Goal: Task Accomplishment & Management: Use online tool/utility

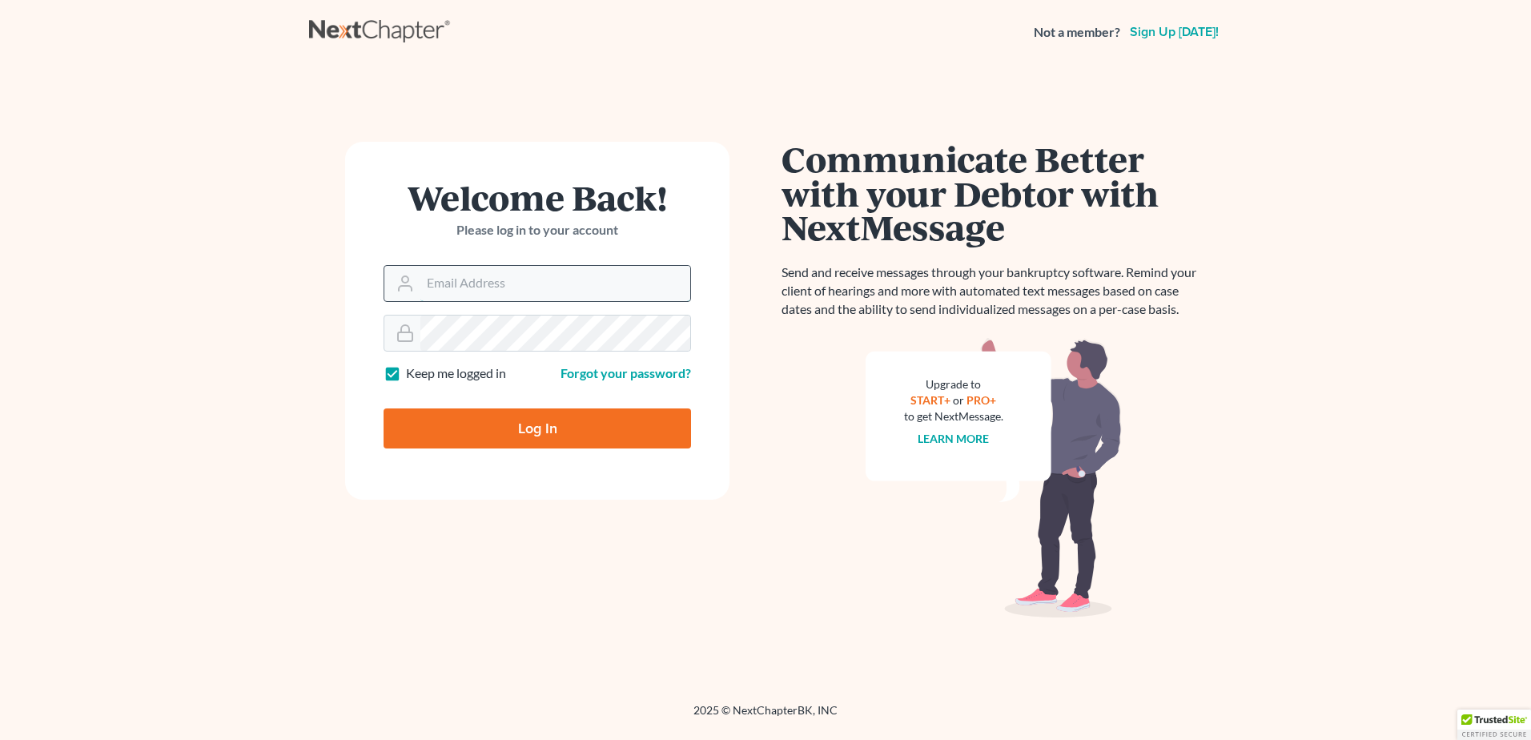
click at [496, 283] on input "Email Address" at bounding box center [555, 283] width 270 height 35
type input "[EMAIL_ADDRESS][DOMAIN_NAME]"
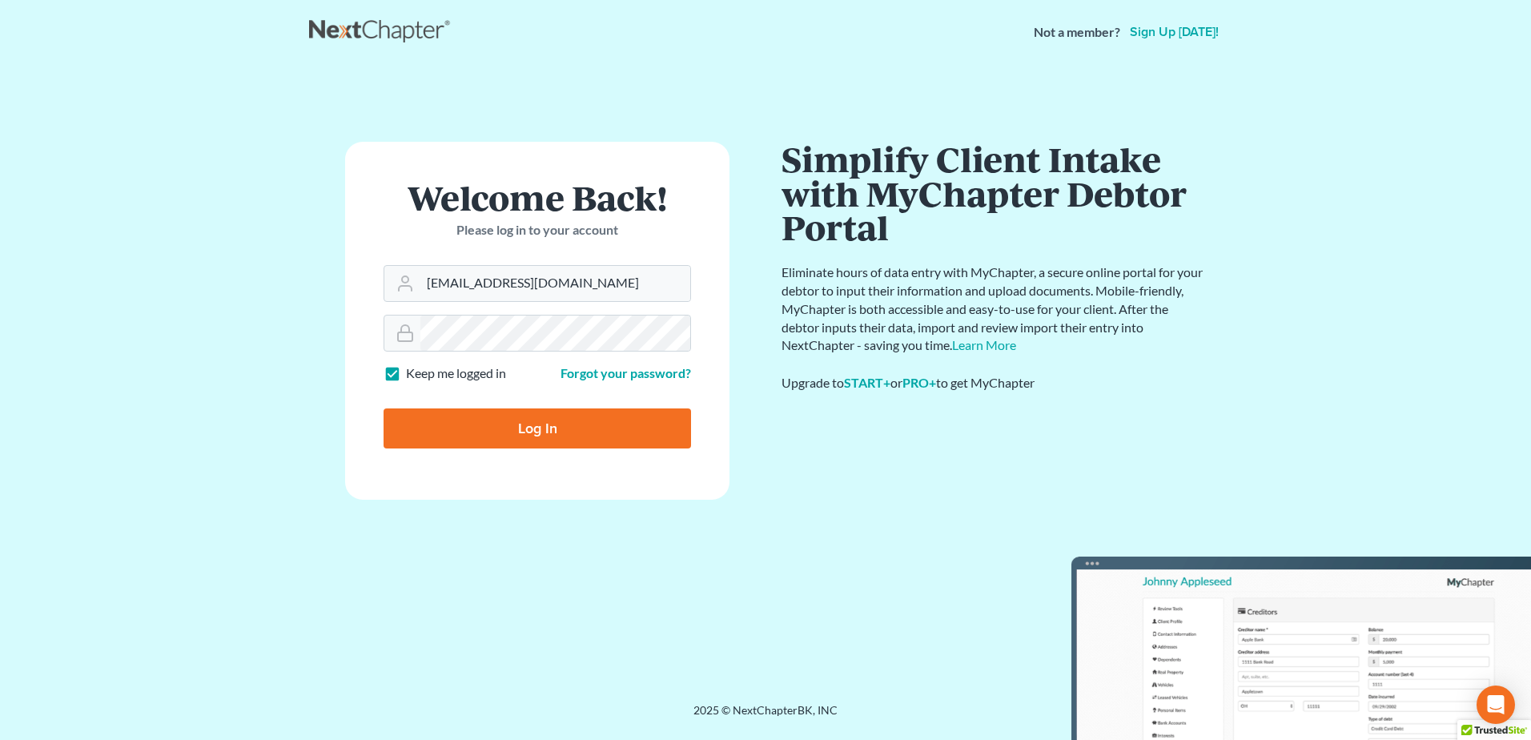
click at [529, 428] on input "Log In" at bounding box center [537, 428] width 307 height 40
type input "Thinking..."
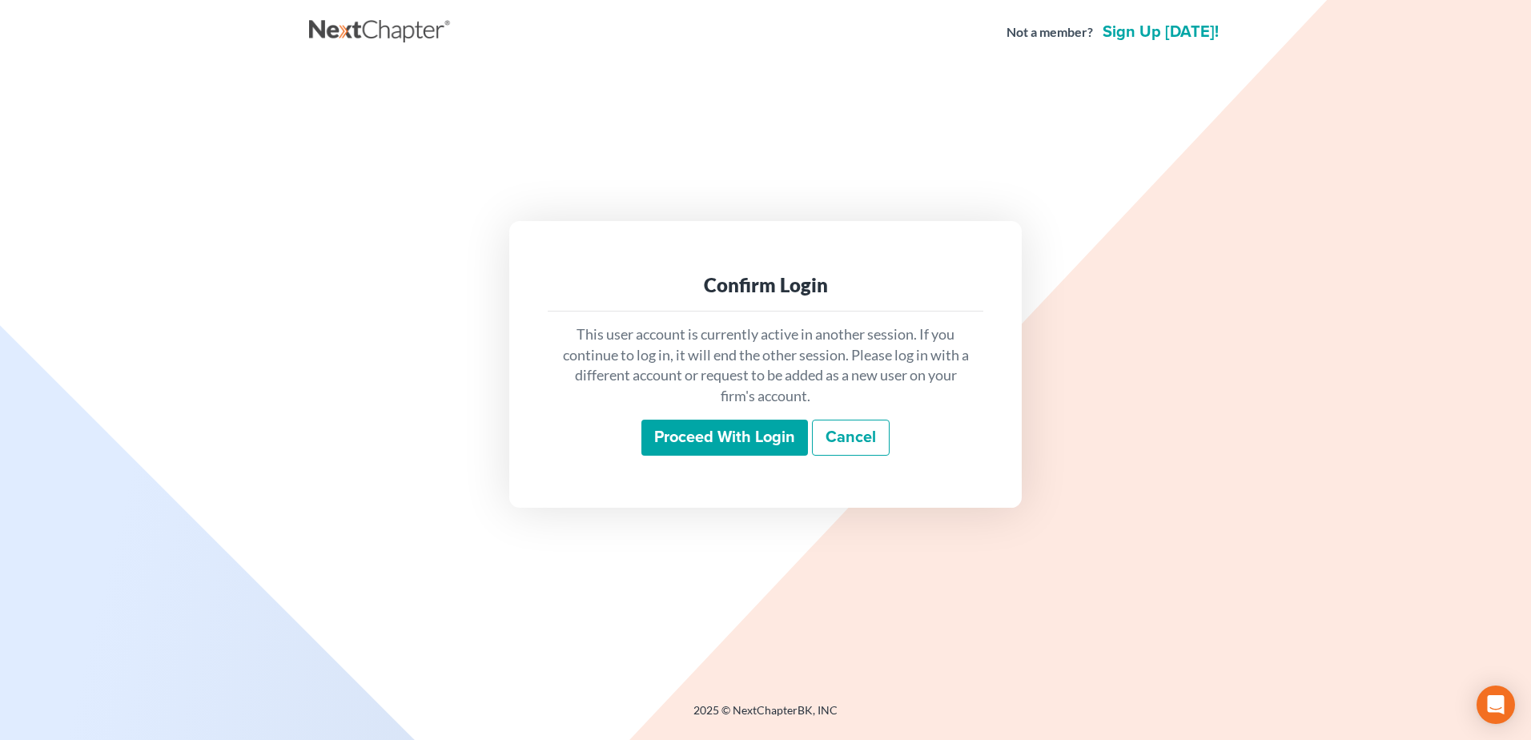
click at [677, 442] on input "Proceed with login" at bounding box center [724, 438] width 167 height 37
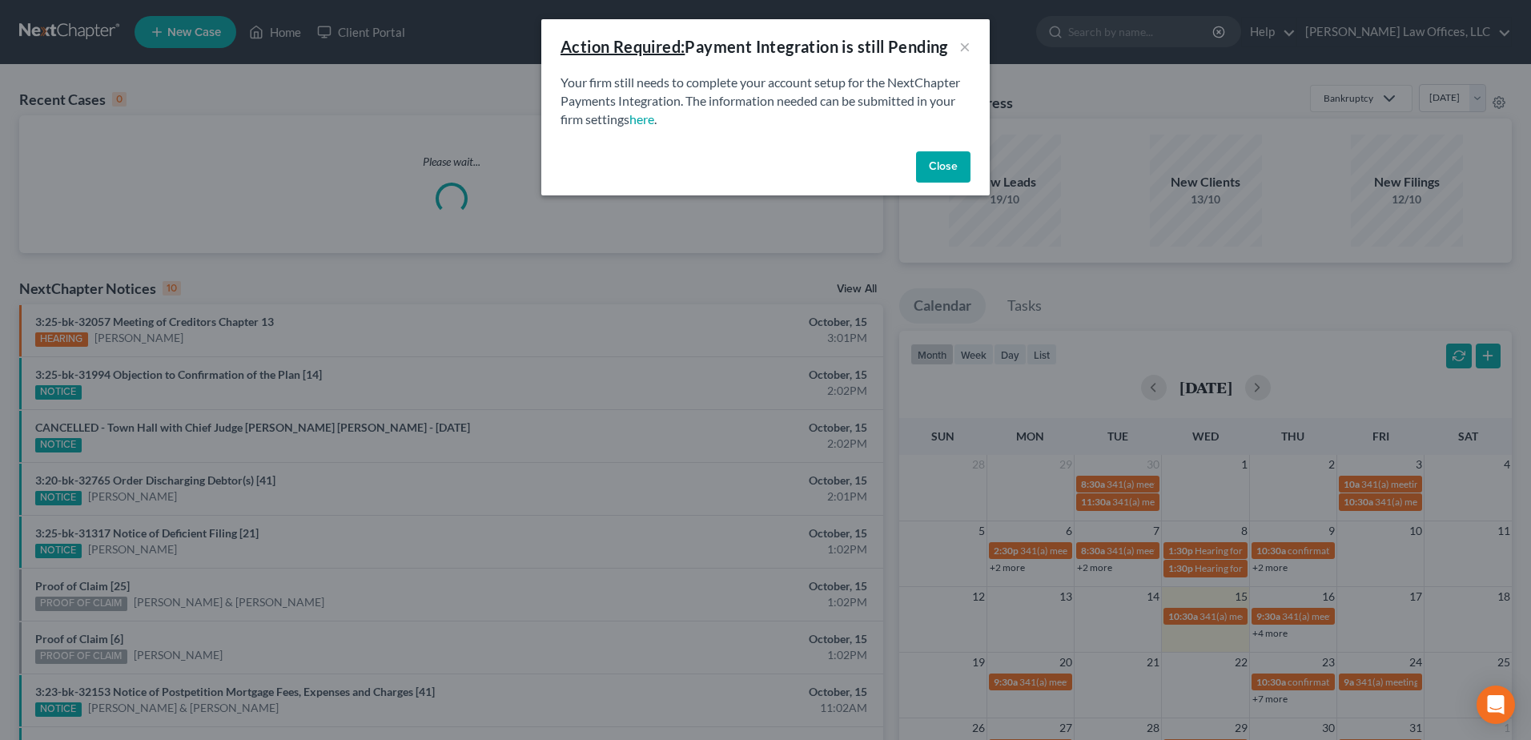
click at [964, 168] on button "Close" at bounding box center [943, 167] width 54 height 32
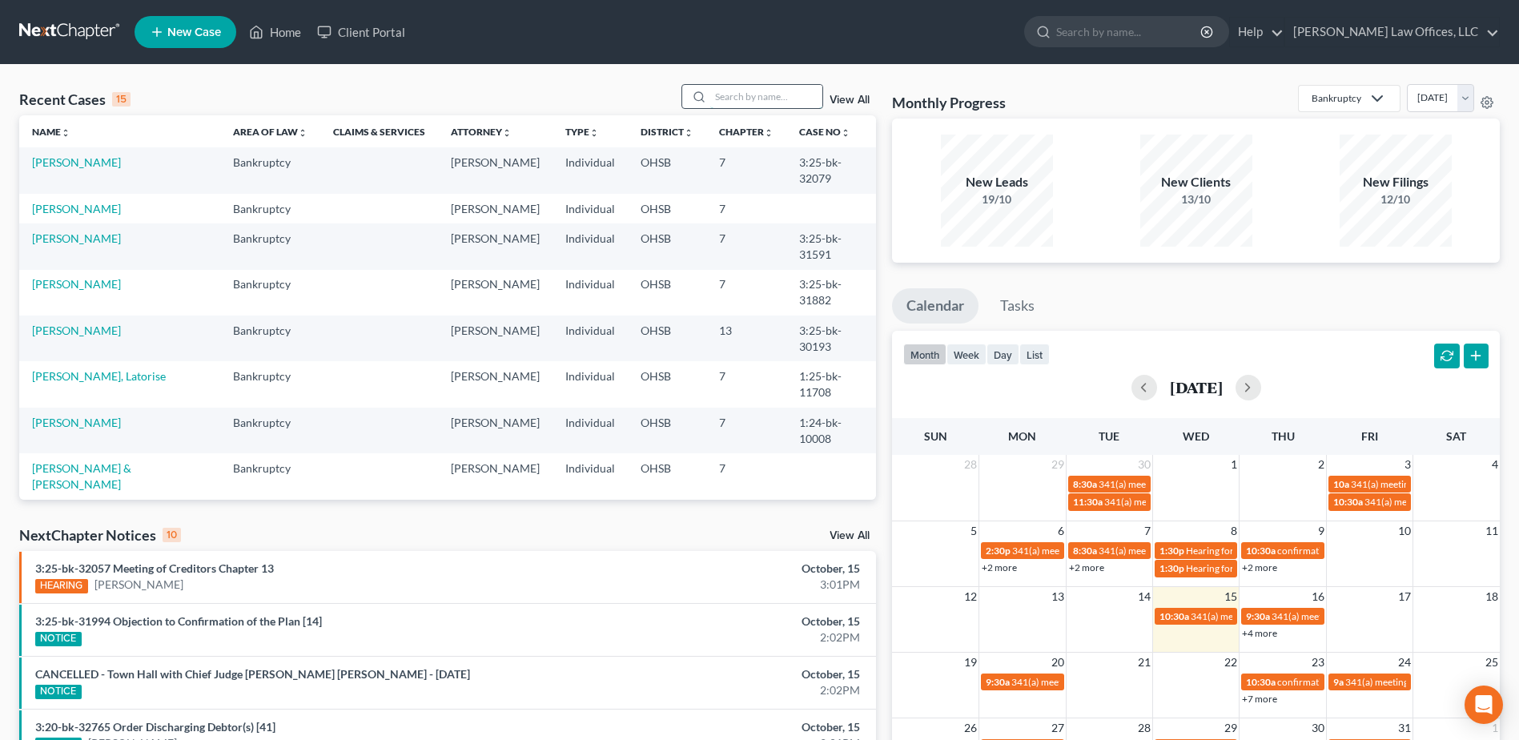
click at [763, 103] on input "search" at bounding box center [766, 96] width 112 height 23
type input "[PERSON_NAME]"
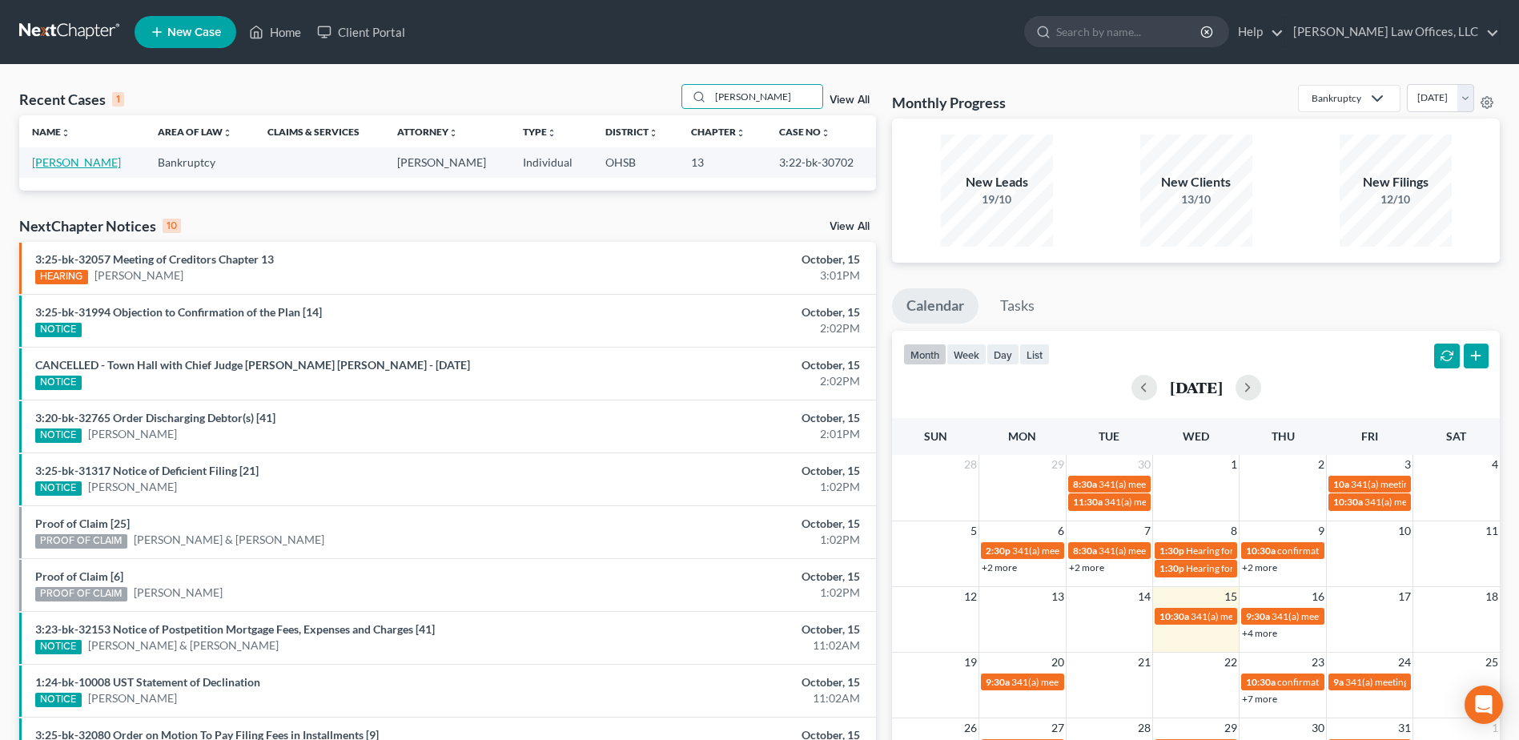
click at [65, 159] on link "[PERSON_NAME]" at bounding box center [76, 162] width 89 height 14
select select "2"
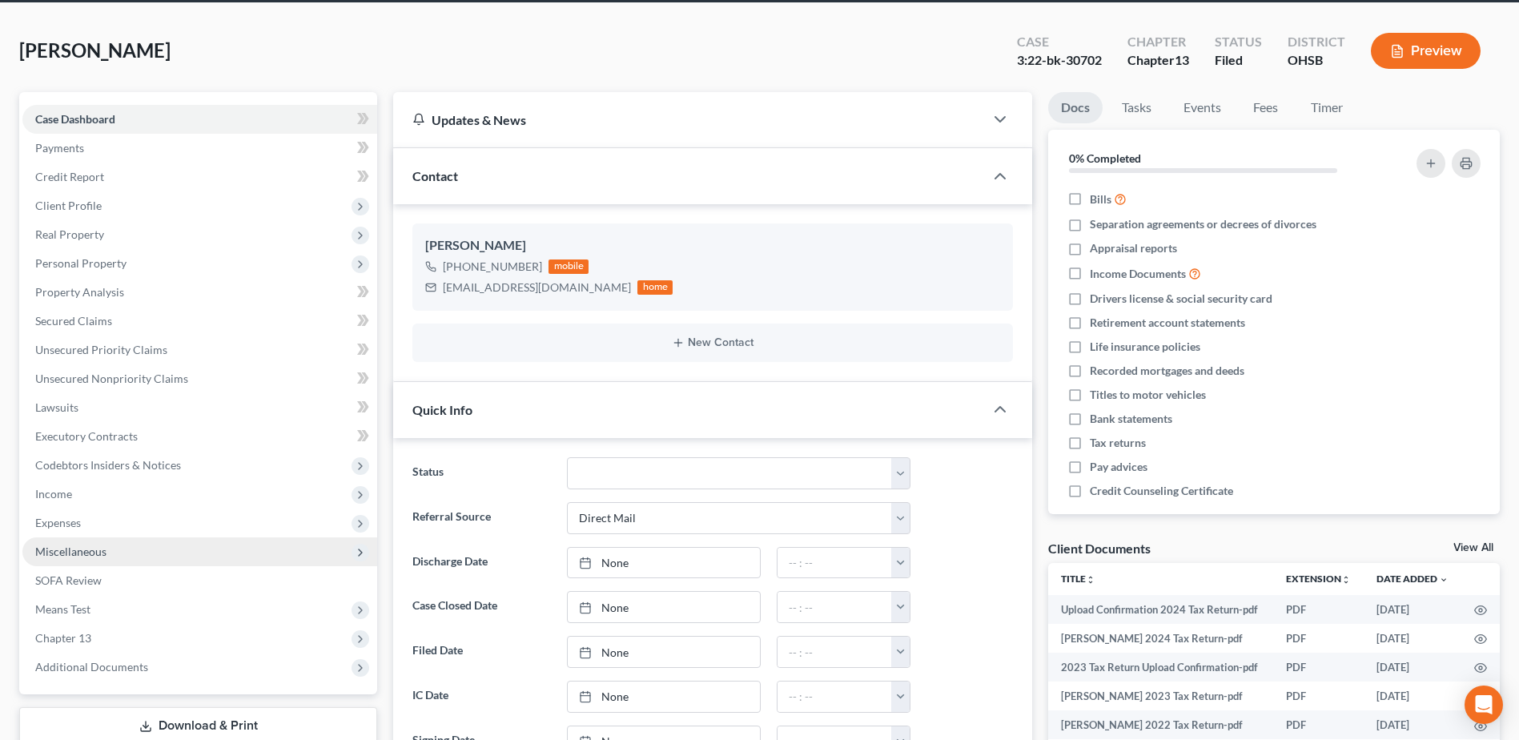
scroll to position [80, 0]
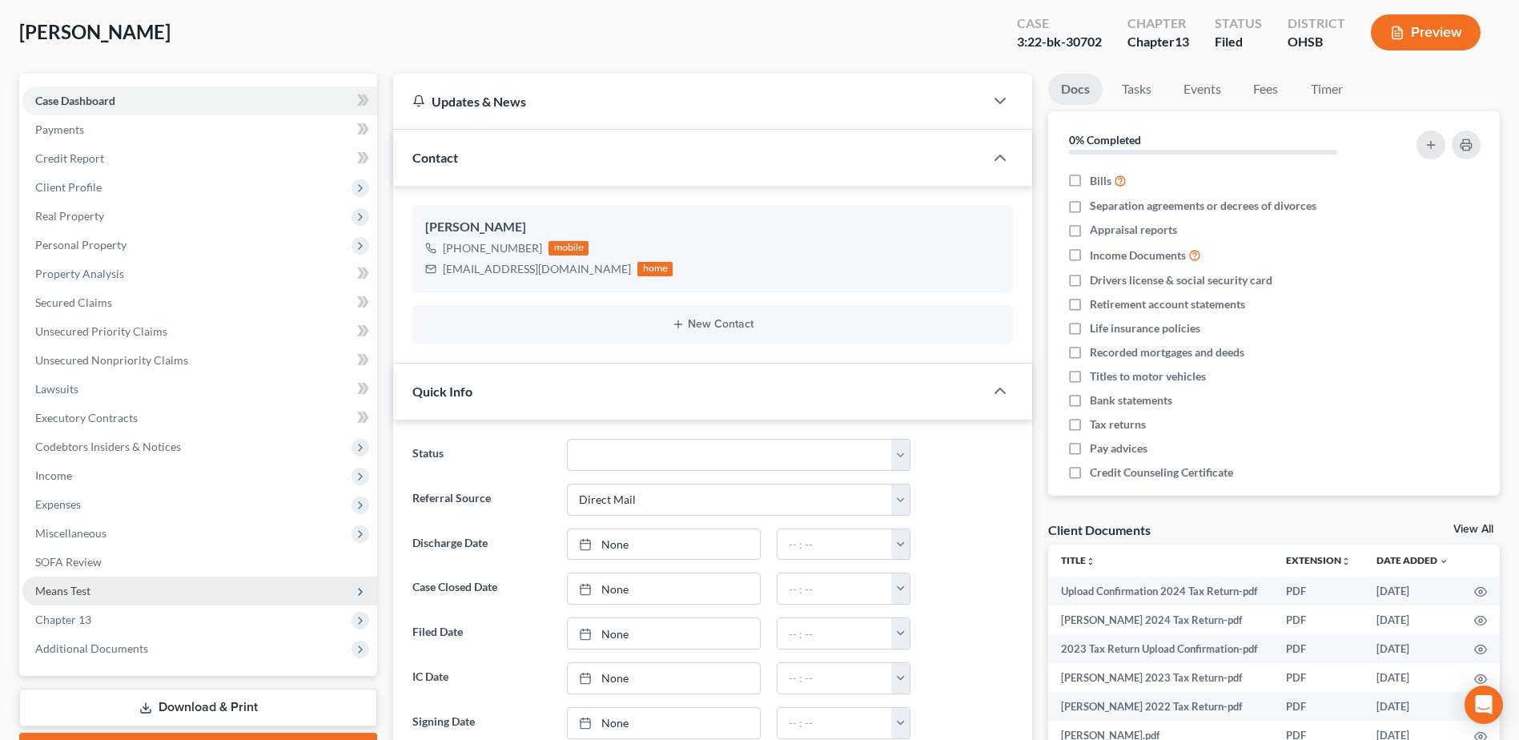
click at [119, 591] on span "Means Test" at bounding box center [199, 591] width 355 height 29
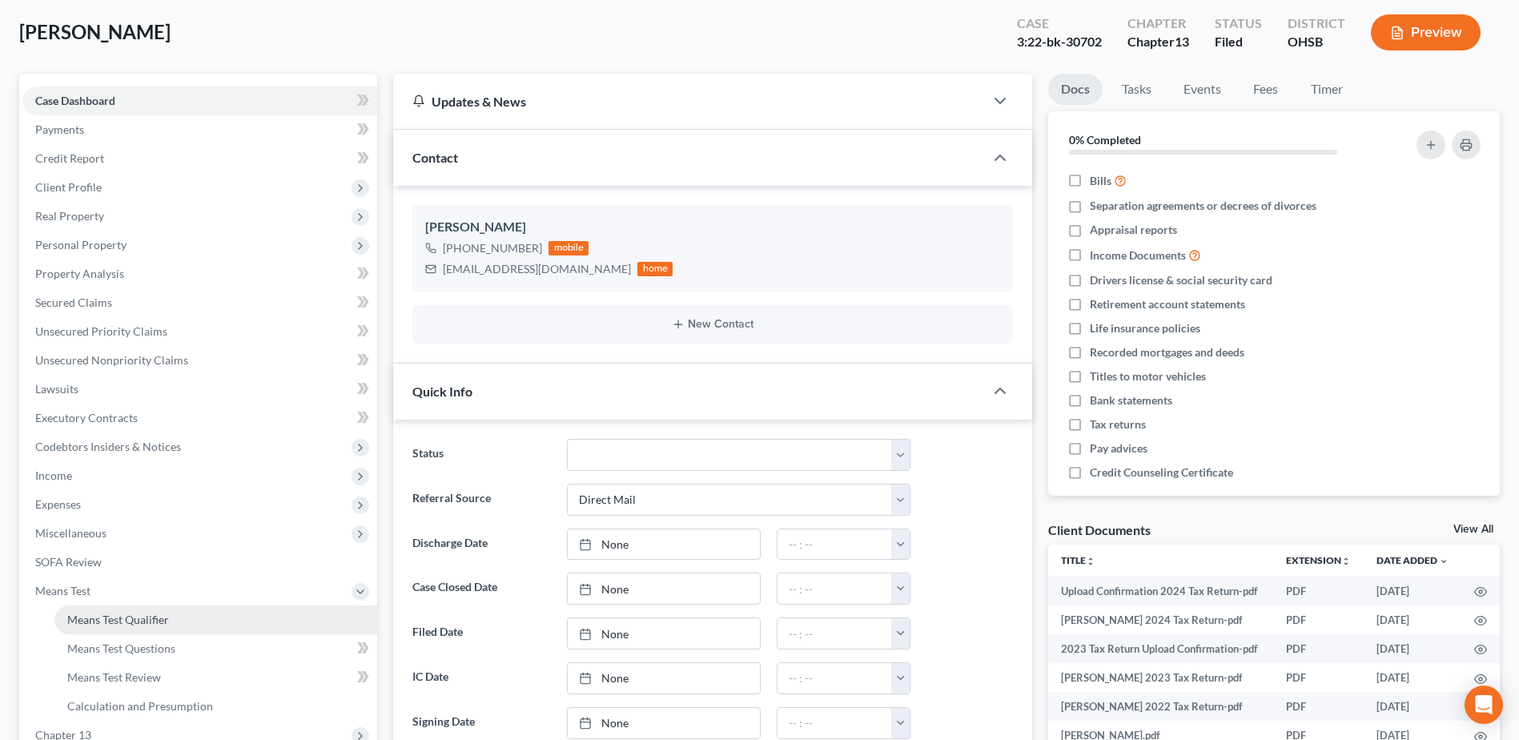
click at [131, 619] on span "Means Test Qualifier" at bounding box center [118, 620] width 102 height 14
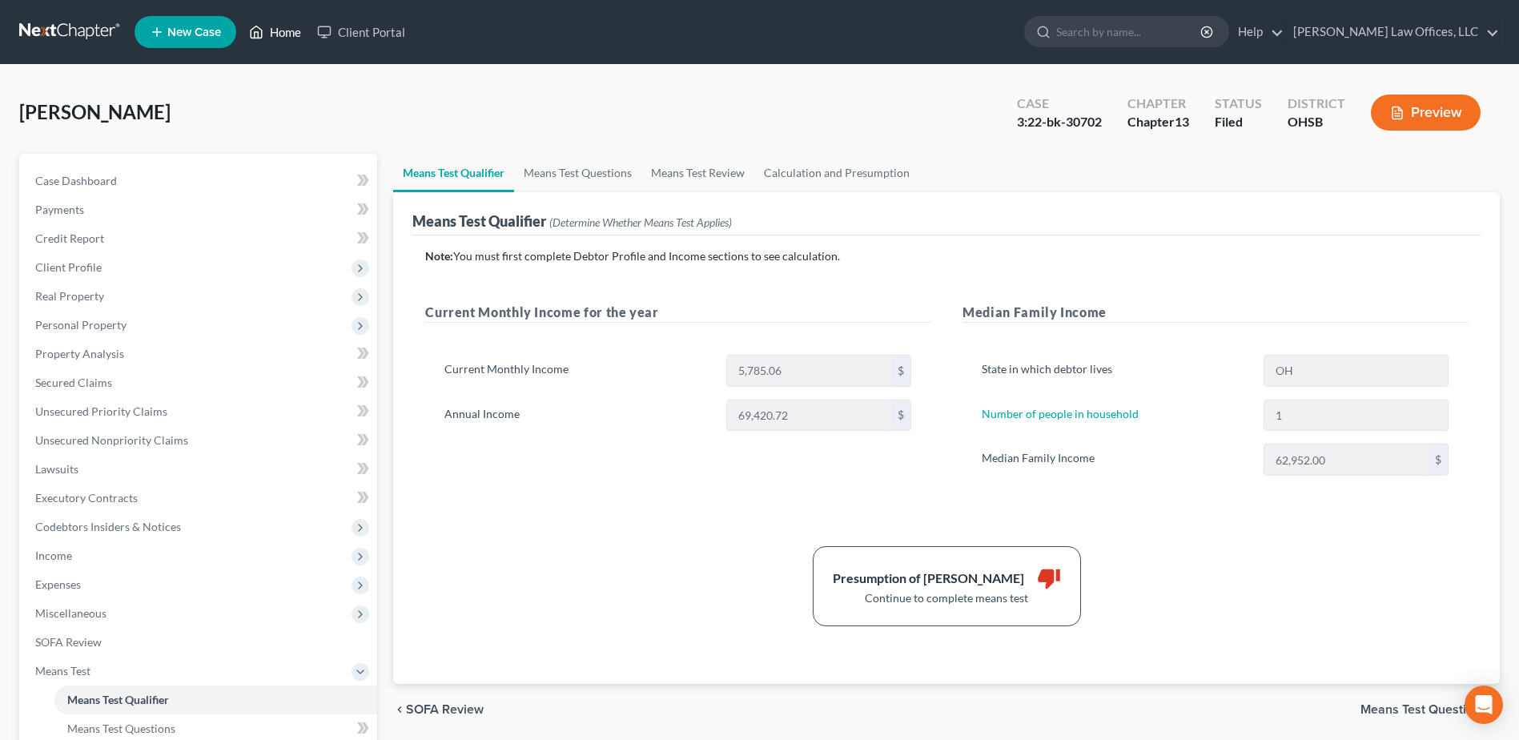
click at [271, 34] on link "Home" at bounding box center [275, 32] width 68 height 29
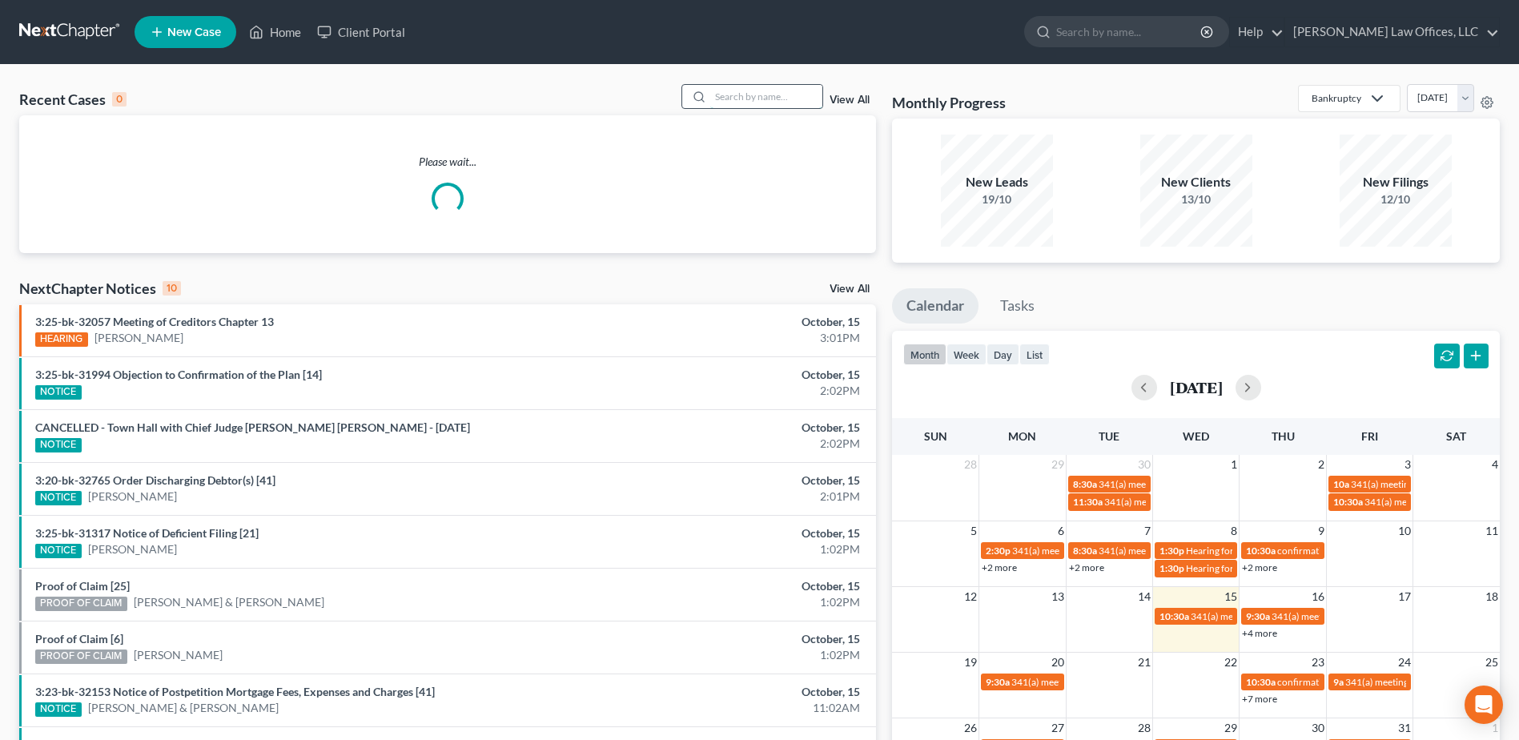
click at [730, 102] on input "search" at bounding box center [766, 96] width 112 height 23
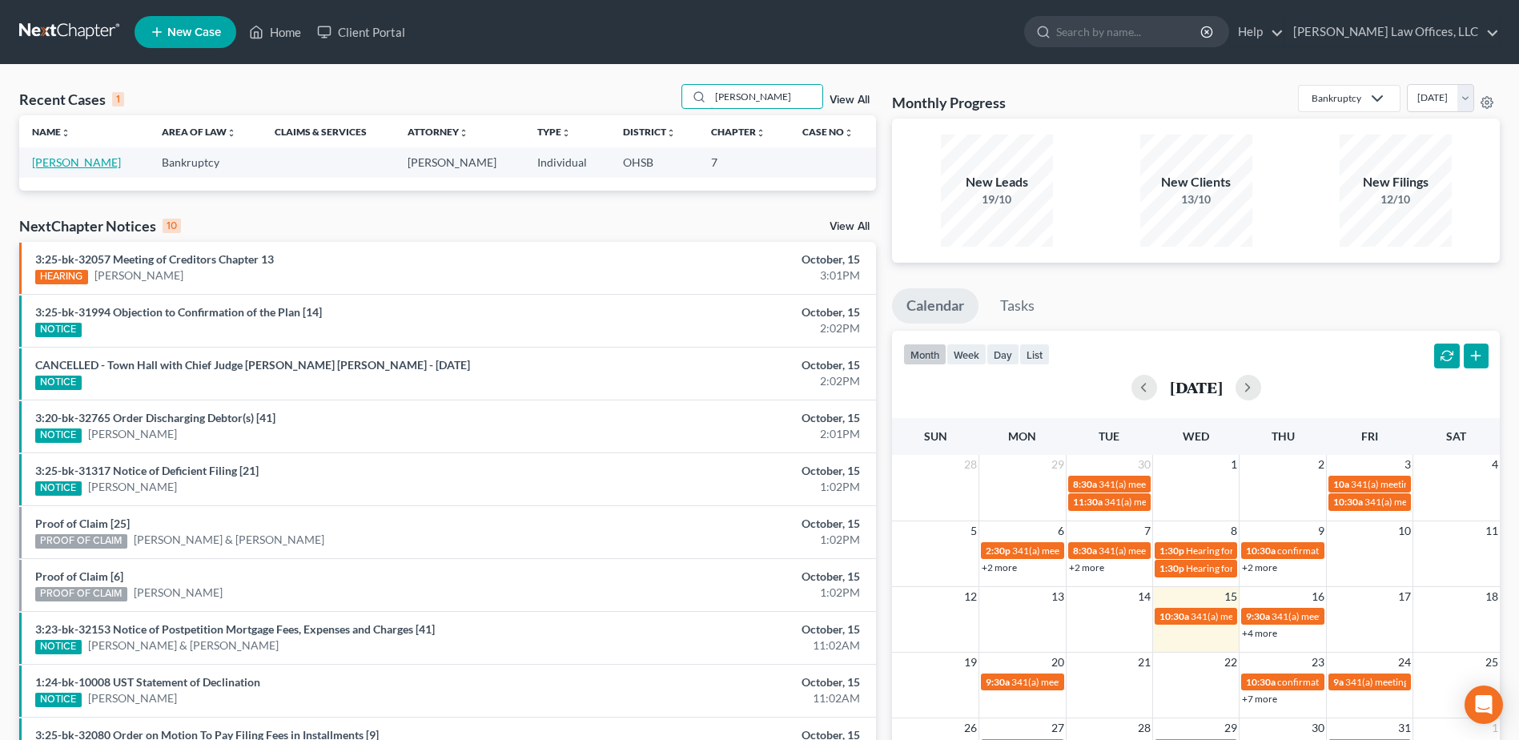
type input "[PERSON_NAME]"
click at [87, 160] on link "[PERSON_NAME]" at bounding box center [76, 162] width 89 height 14
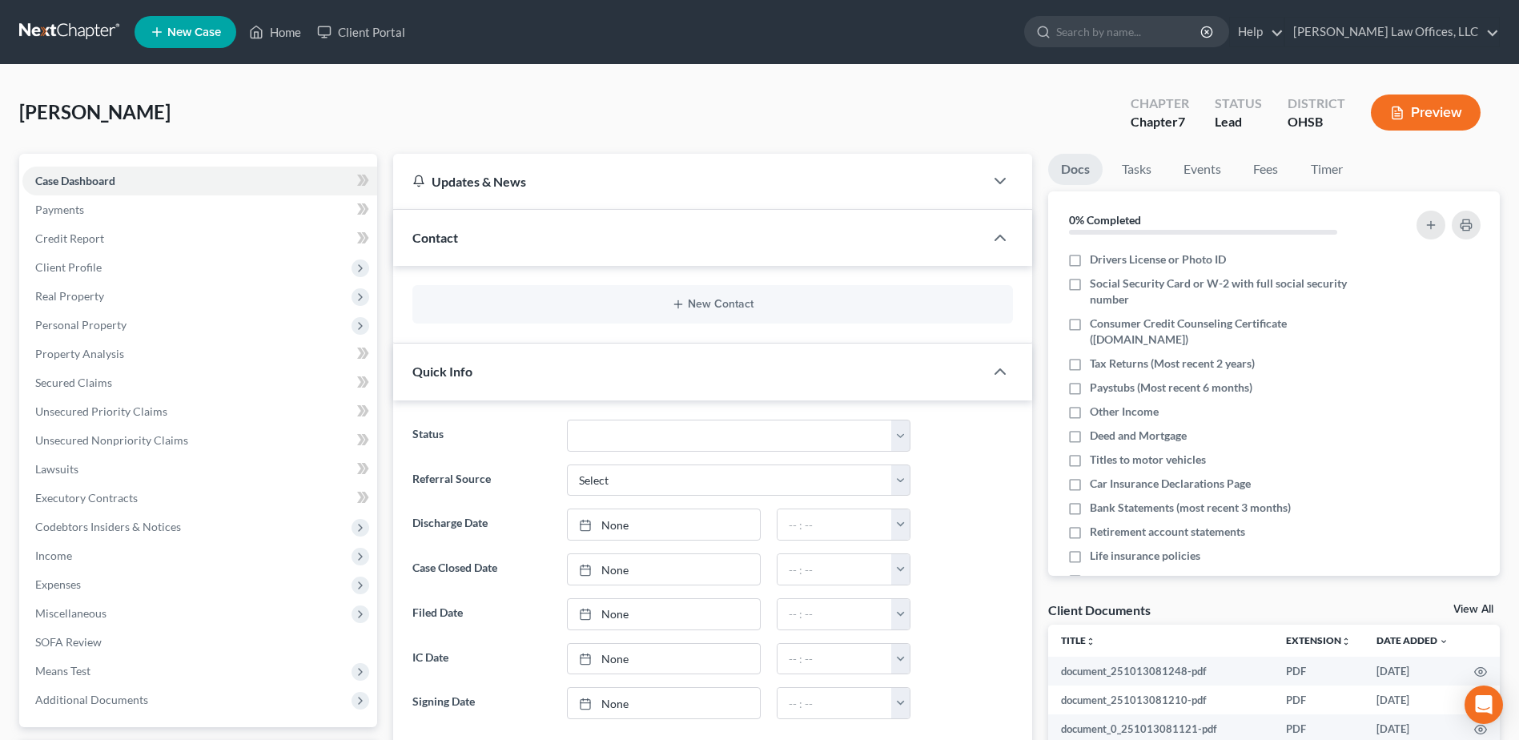
scroll to position [480, 0]
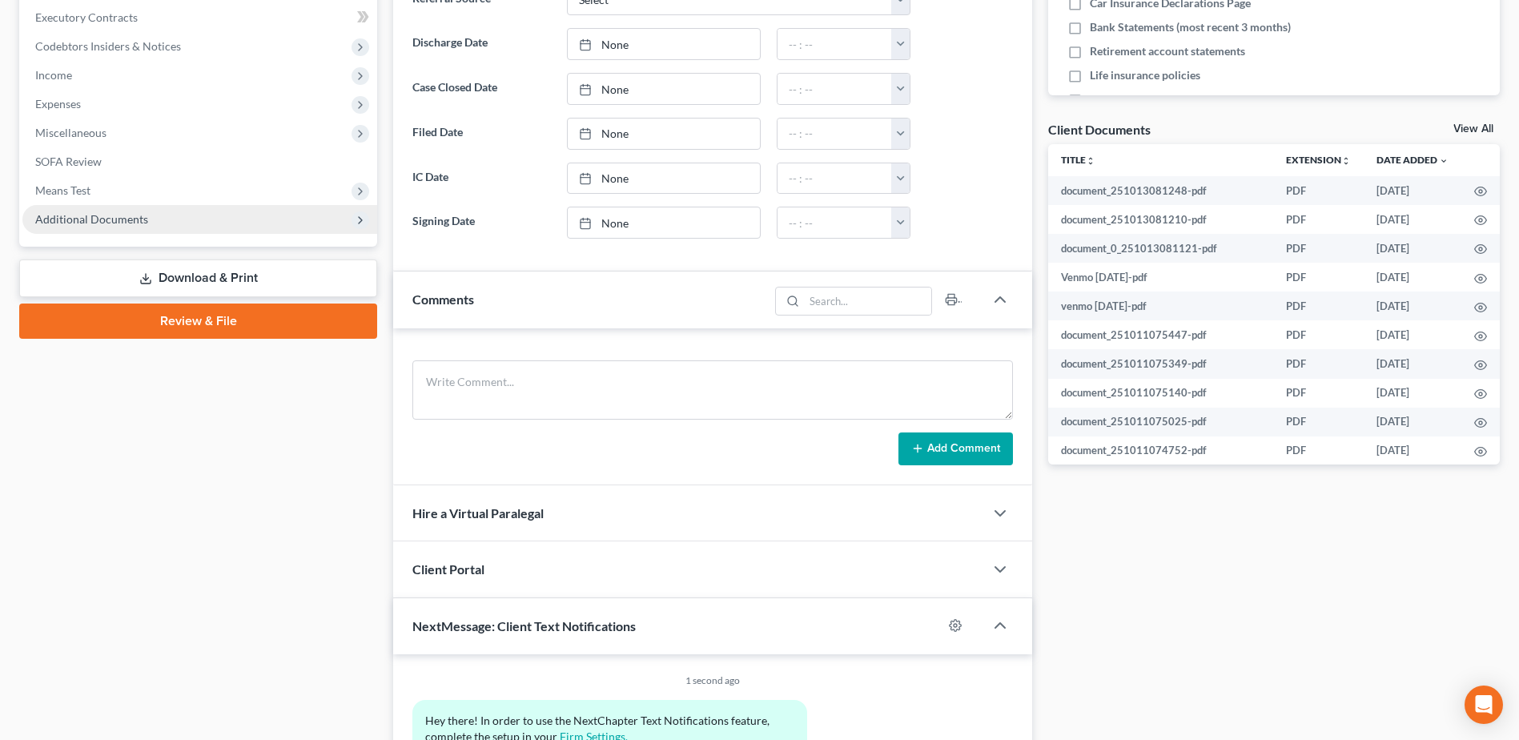
click at [151, 211] on span "Additional Documents" at bounding box center [199, 219] width 355 height 29
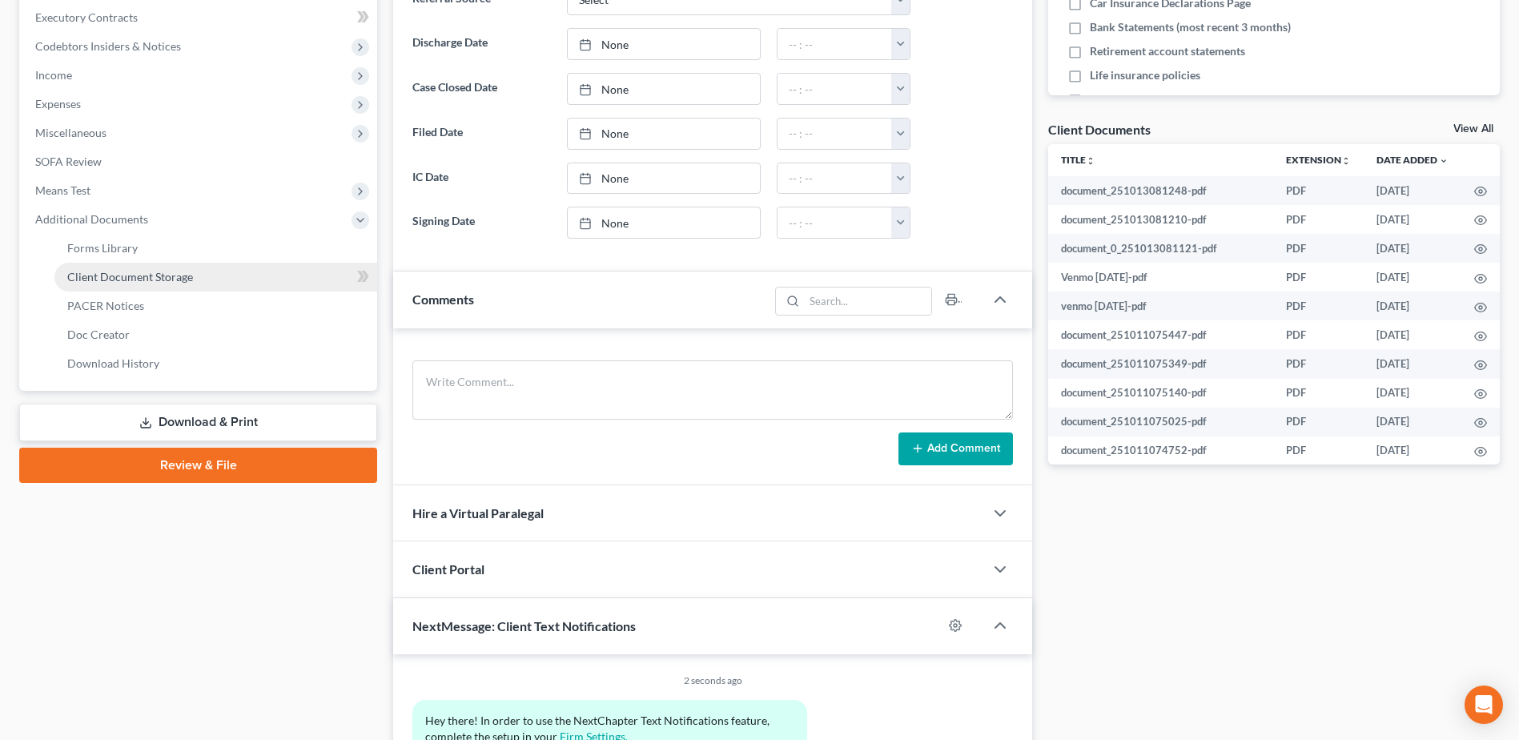
click at [211, 280] on link "Client Document Storage" at bounding box center [215, 277] width 323 height 29
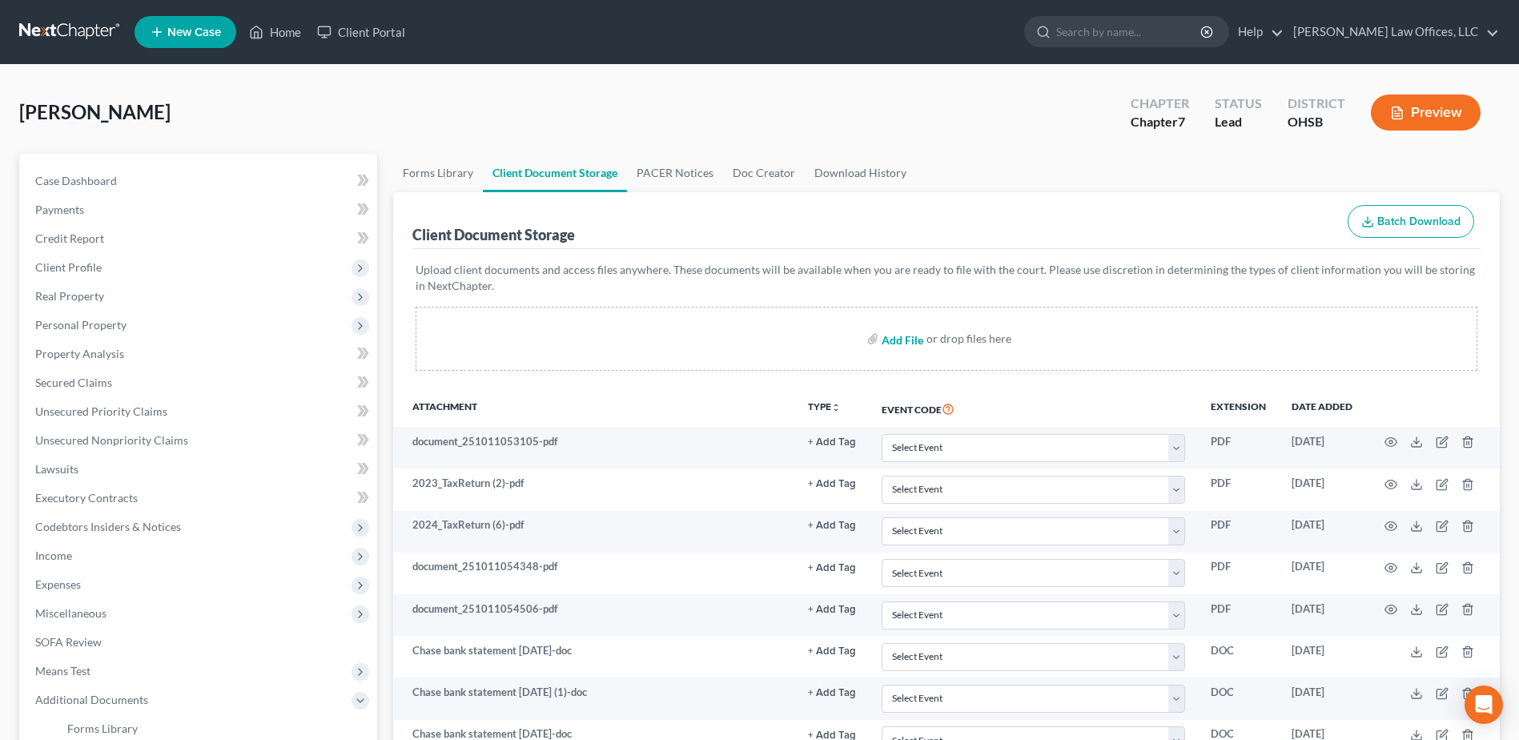
click at [905, 340] on input "file" at bounding box center [901, 338] width 38 height 29
type input "C:\fakepath\Austin trace pay 1.pdf"
